Goal: Communication & Community: Share content

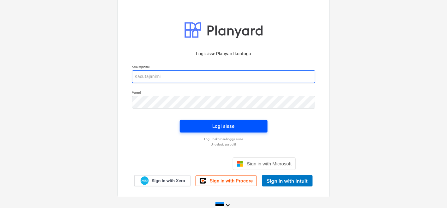
type input "[PERSON_NAME][EMAIL_ADDRESS][DOMAIN_NAME]"
click at [206, 126] on span "Logi sisse" at bounding box center [223, 126] width 73 height 8
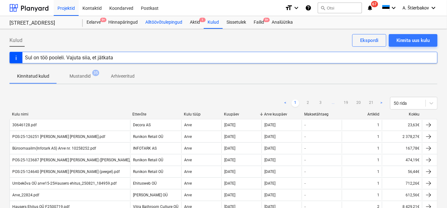
click at [161, 21] on div "Alltöövõtulepingud" at bounding box center [163, 22] width 45 height 13
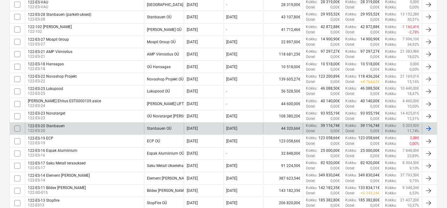
scroll to position [351, 0]
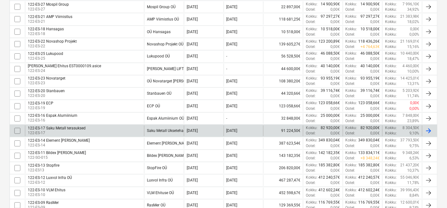
click at [18, 128] on input "checkbox" at bounding box center [17, 131] width 10 height 10
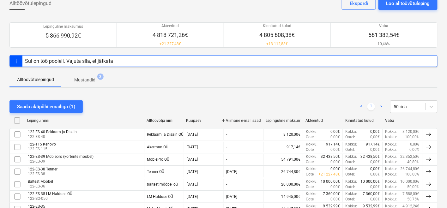
scroll to position [35, 0]
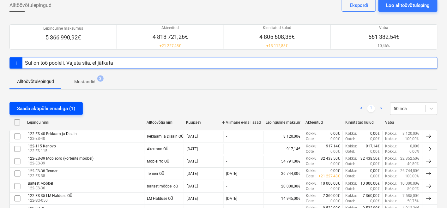
click at [43, 109] on div "Saada aktipõhi emailiga (1)" at bounding box center [46, 109] width 58 height 8
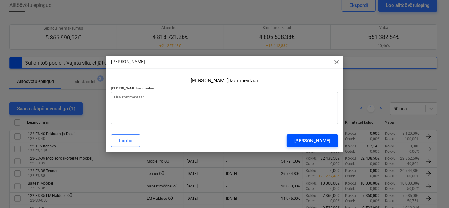
click at [313, 141] on div "[PERSON_NAME]" at bounding box center [312, 141] width 36 height 8
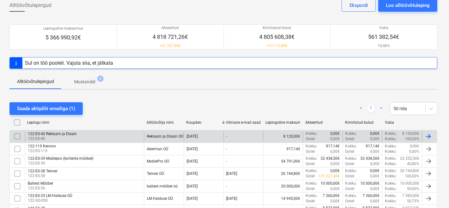
type textarea "x"
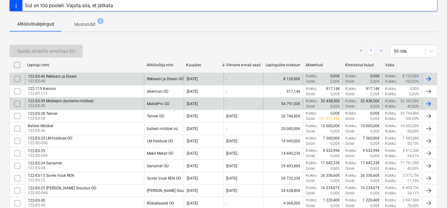
scroll to position [0, 0]
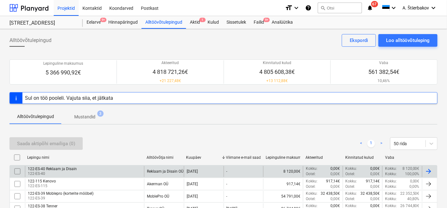
click at [83, 115] on p "Mustandid" at bounding box center [84, 117] width 21 height 7
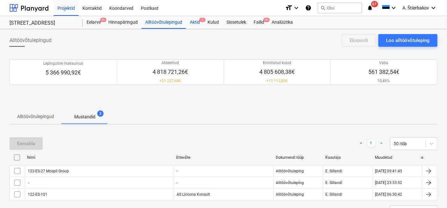
click at [200, 22] on div "Aktid 1" at bounding box center [195, 22] width 18 height 13
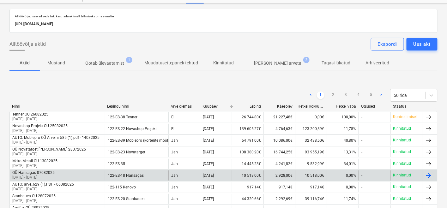
scroll to position [35, 0]
